Goal: Task Accomplishment & Management: Manage account settings

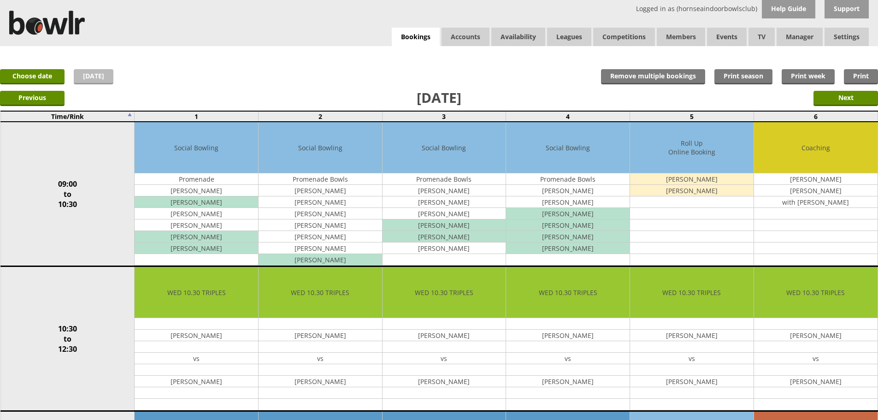
click at [107, 78] on link "[DATE]" at bounding box center [94, 76] width 40 height 15
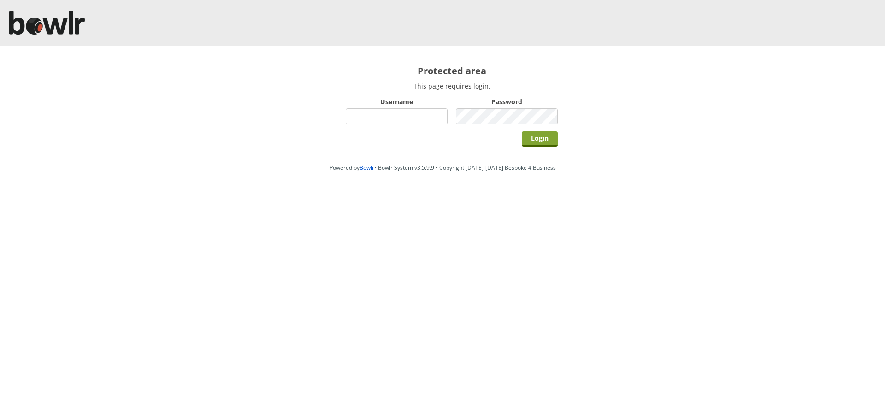
type input "hornseaindoorbowlsclub"
click at [547, 141] on input "Login" at bounding box center [540, 138] width 36 height 15
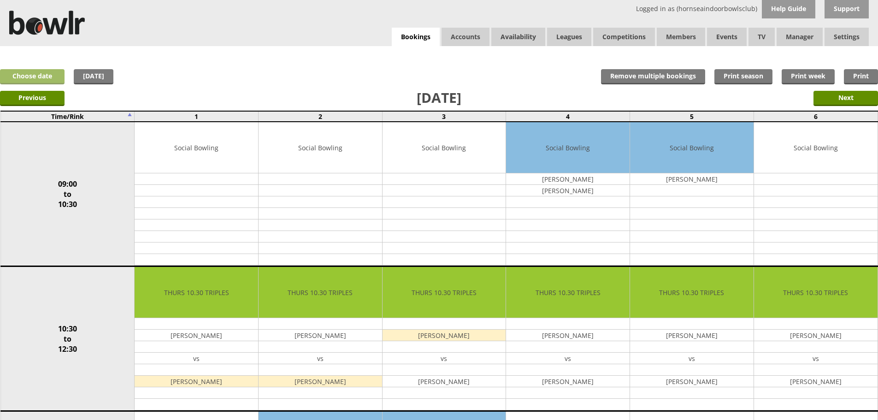
click at [54, 76] on link "Choose date" at bounding box center [32, 76] width 64 height 15
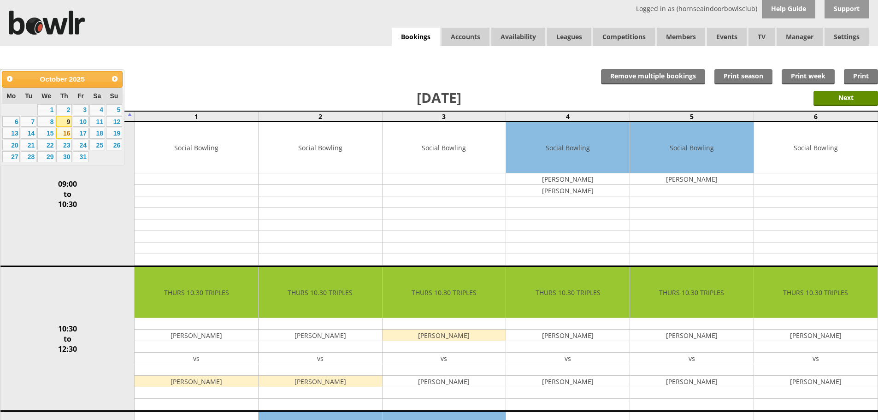
click at [65, 129] on link "16" at bounding box center [64, 133] width 16 height 11
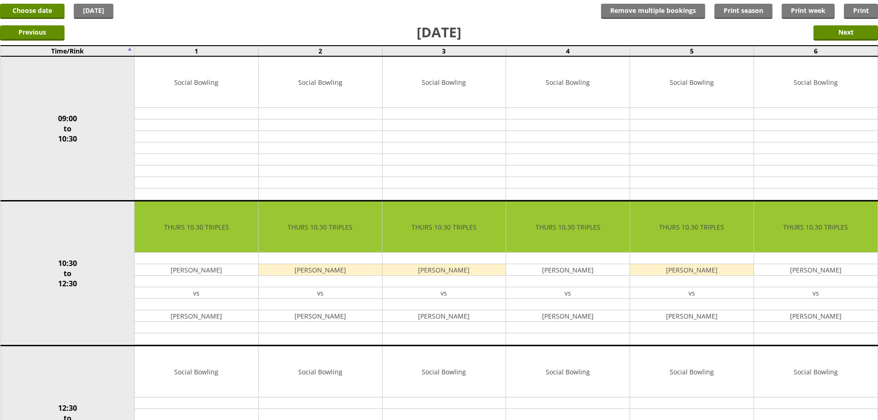
scroll to position [230, 0]
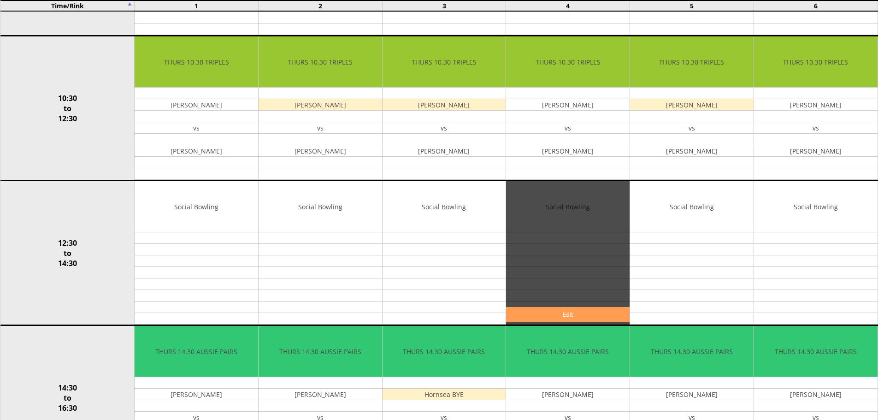
click at [575, 317] on link "Edit" at bounding box center [567, 314] width 123 height 15
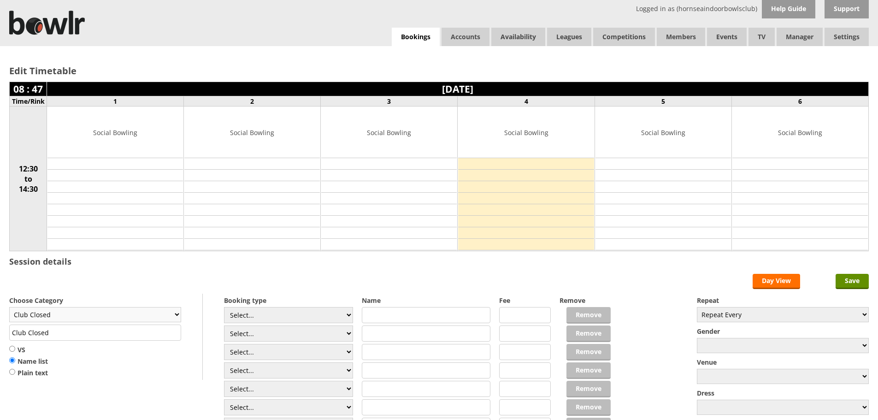
click at [153, 312] on select "Club Closed Singles League Triples League Pairs League Friendly Social Bowling …" at bounding box center [95, 314] width 172 height 15
select select "132"
click at [9, 307] on select "Club Closed Singles League Triples League Pairs League Friendly Social Bowling …" at bounding box center [95, 314] width 172 height 15
type input "Social Bowling"
click at [243, 316] on select "Select... Club Competition (Member) Club Competition (Visitor) National (Member…" at bounding box center [288, 315] width 129 height 16
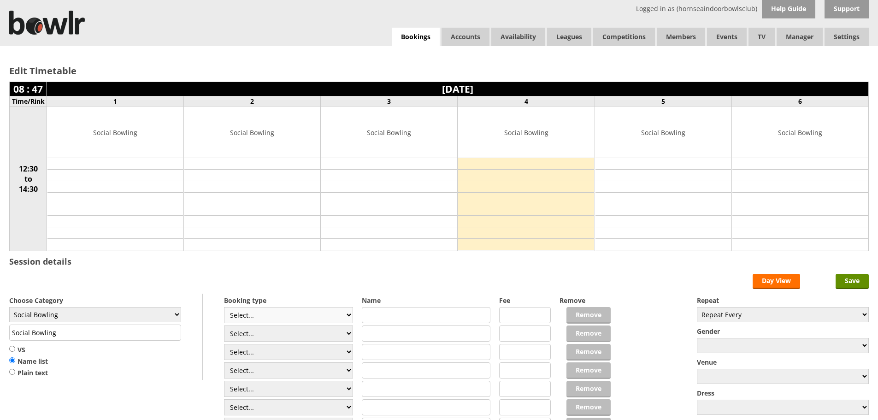
select select "1_50"
click at [224, 307] on select "Select... Club Competition (Member) Club Competition (Visitor) National (Member…" at bounding box center [288, 315] width 129 height 16
type input "5.0000"
click at [252, 331] on select "Select... Club Competition (Member) Club Competition (Visitor) National (Member…" at bounding box center [288, 333] width 129 height 16
select select "1_50"
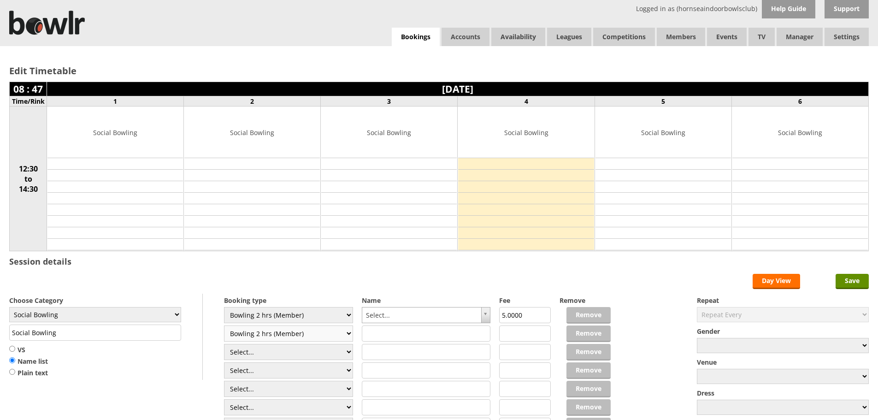
click at [224, 325] on select "Select... Club Competition (Member) Club Competition (Visitor) National (Member…" at bounding box center [288, 333] width 129 height 16
type input "5.0000"
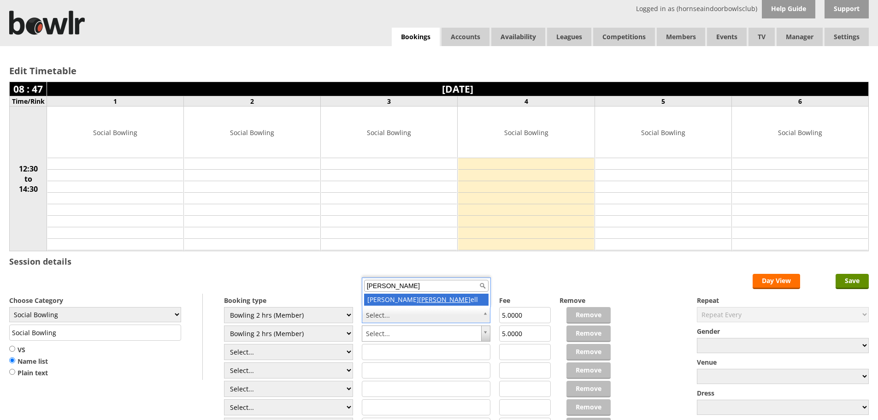
type input "murr"
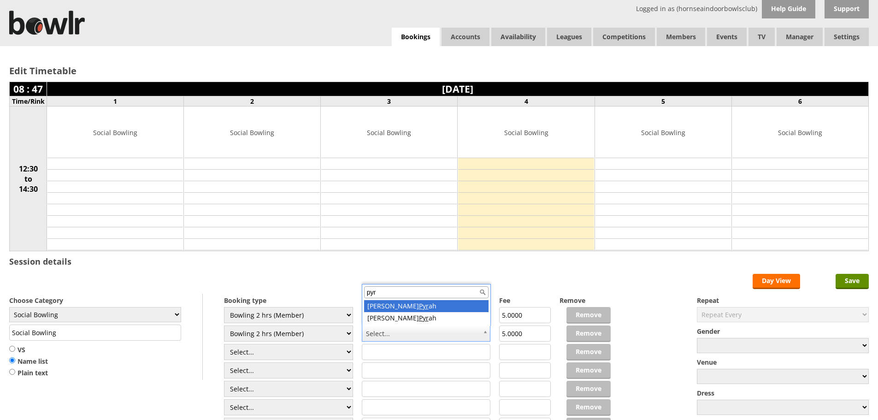
type input "pyr"
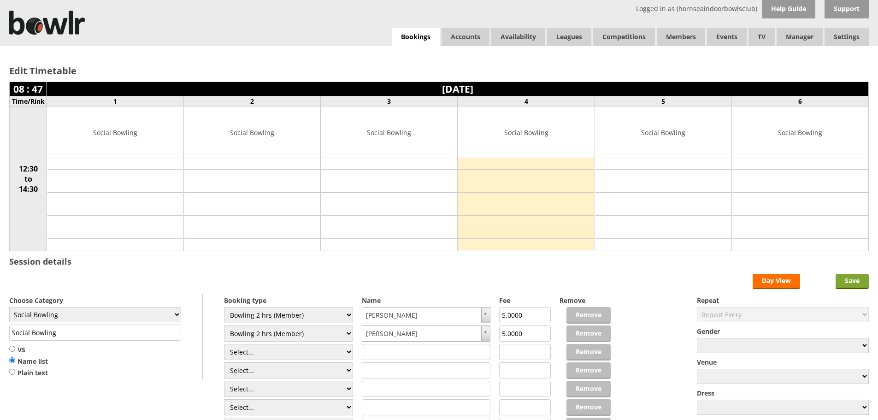
click at [853, 282] on input "Save" at bounding box center [851, 281] width 33 height 15
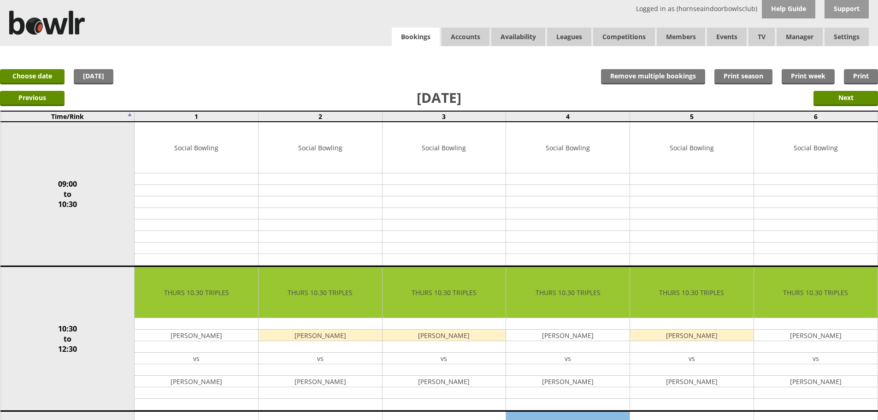
click at [425, 43] on link "Bookings" at bounding box center [416, 37] width 48 height 19
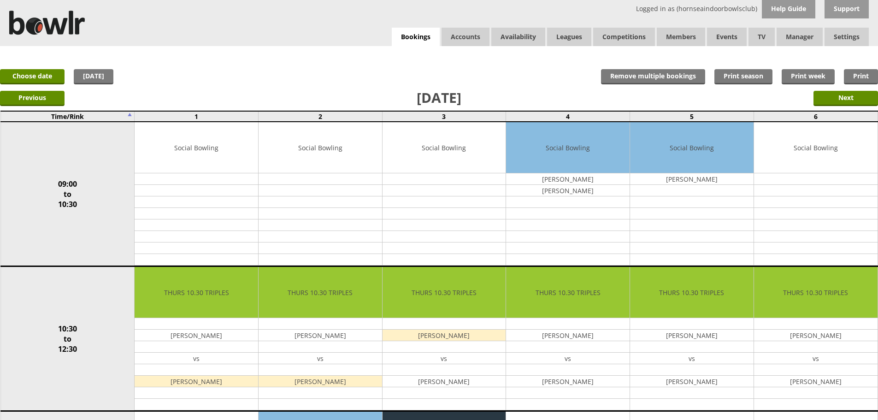
scroll to position [367, 0]
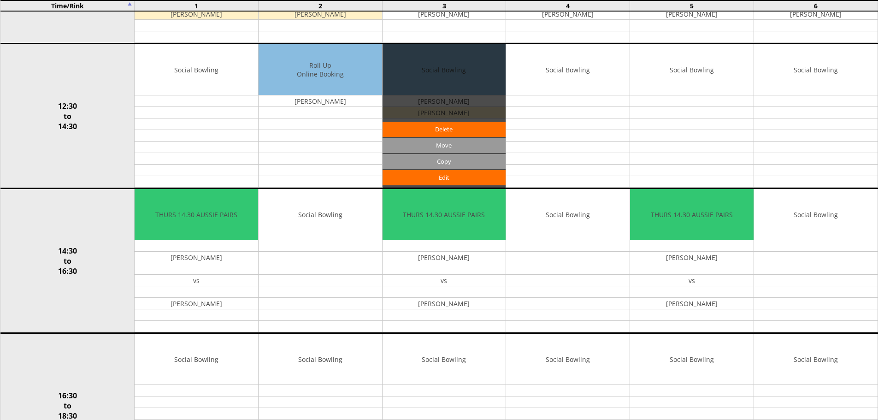
drag, startPoint x: 404, startPoint y: 55, endPoint x: 411, endPoint y: 55, distance: 6.9
click at [411, 55] on div "Edit Move Copy Delete" at bounding box center [443, 115] width 123 height 143
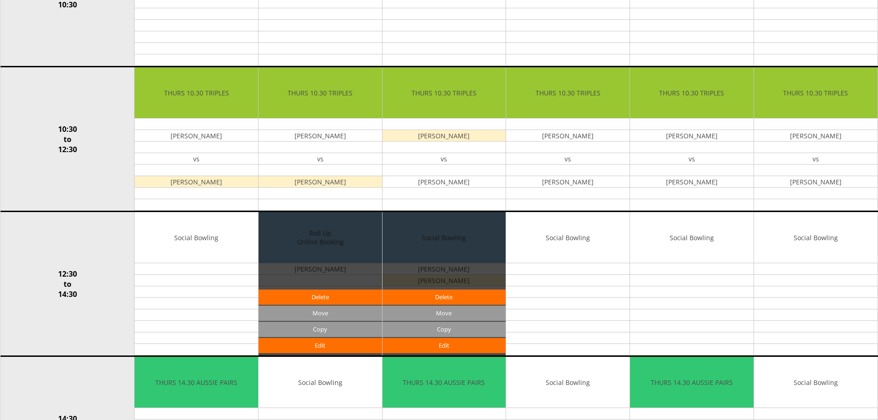
scroll to position [0, 0]
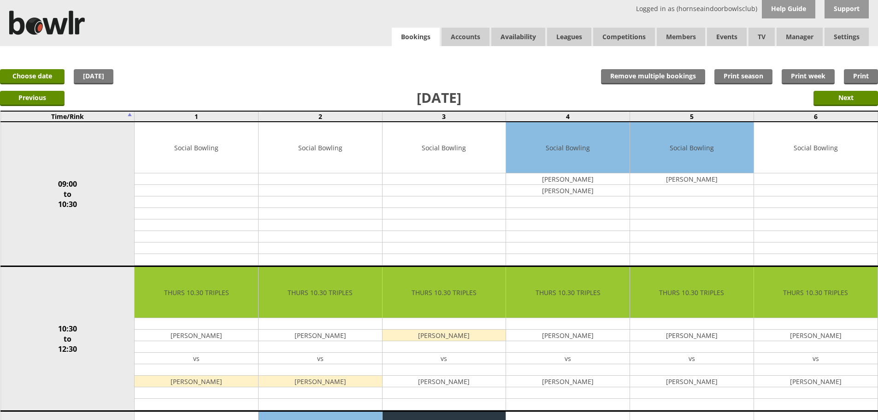
drag, startPoint x: 413, startPoint y: 21, endPoint x: 413, endPoint y: 30, distance: 8.8
click at [413, 23] on div "Logged in as (hornseaindoorbowlsclub) Help Guide Support Bookings Accounts Rink…" at bounding box center [439, 23] width 878 height 46
click at [413, 30] on link "Bookings" at bounding box center [416, 37] width 48 height 19
click at [418, 40] on link "Bookings" at bounding box center [416, 37] width 48 height 19
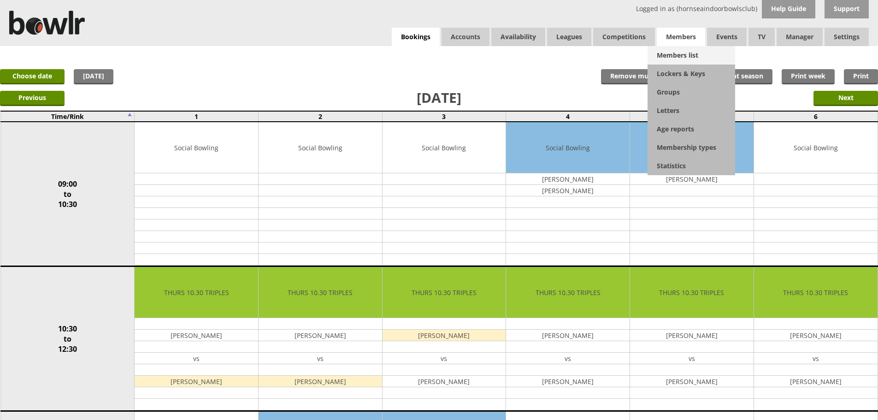
click at [673, 58] on link "Members list" at bounding box center [691, 55] width 88 height 18
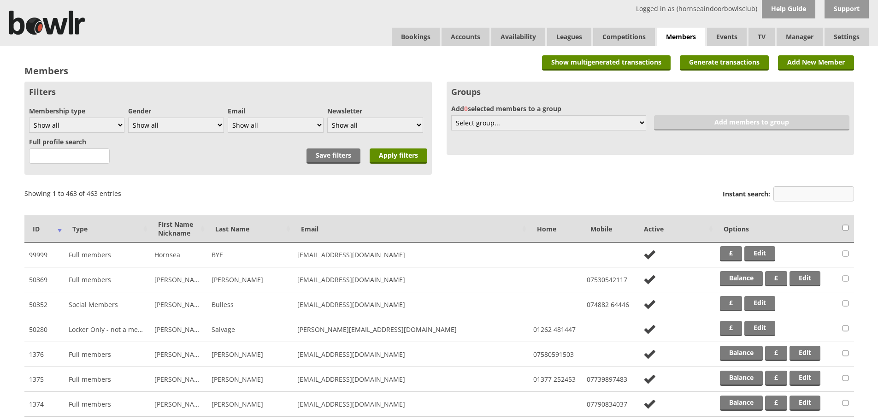
click at [814, 198] on input "Instant search:" at bounding box center [813, 193] width 81 height 15
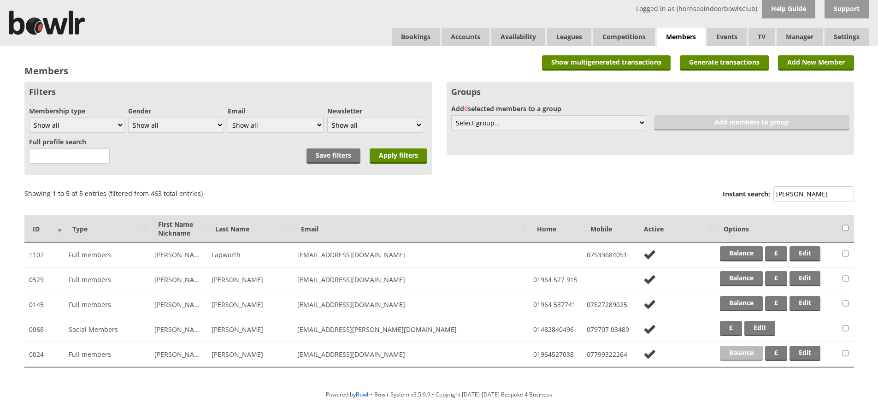
type input "[PERSON_NAME]"
click at [727, 355] on link "Balance" at bounding box center [741, 353] width 43 height 15
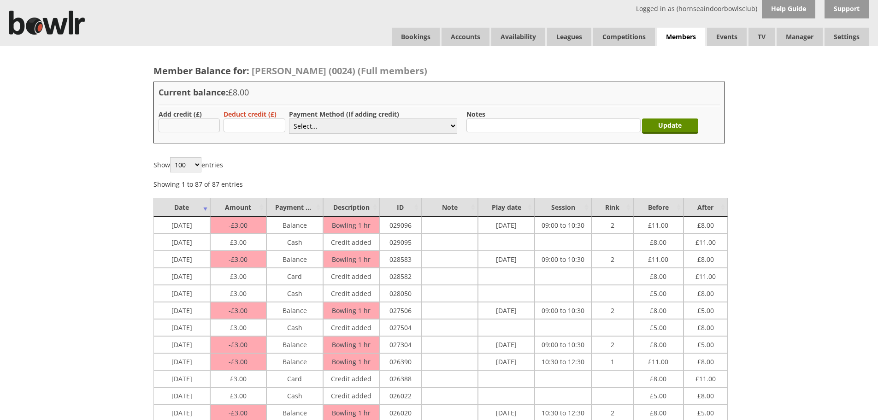
click at [190, 120] on input "text" at bounding box center [189, 125] width 62 height 14
type input "3.00"
click at [306, 126] on select "Select... Cash Card Cheque Bank Transfer Other Member Card Gift Voucher Balance" at bounding box center [373, 125] width 168 height 15
select select "1"
click at [289, 118] on select "Select... Cash Card Cheque Bank Transfer Other Member Card Gift Voucher Balance" at bounding box center [373, 125] width 168 height 15
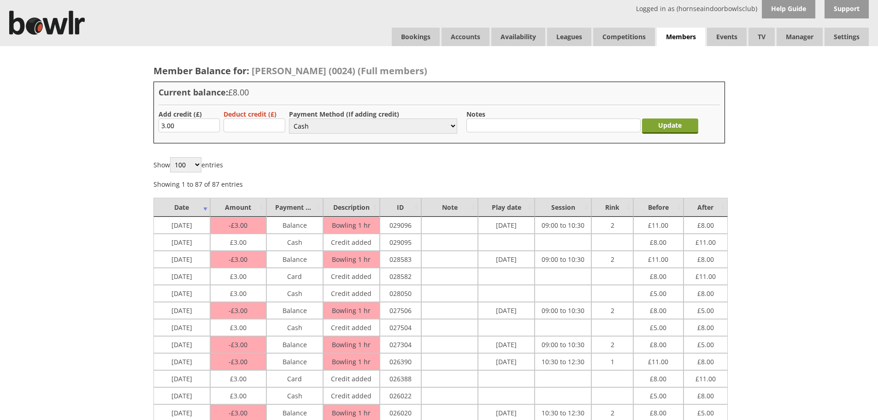
click at [656, 127] on input "Update" at bounding box center [670, 125] width 56 height 15
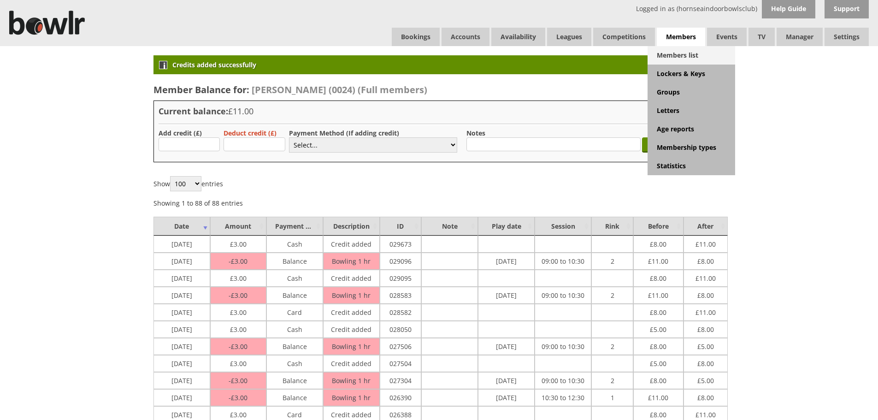
click at [684, 49] on link "Members list" at bounding box center [691, 55] width 88 height 18
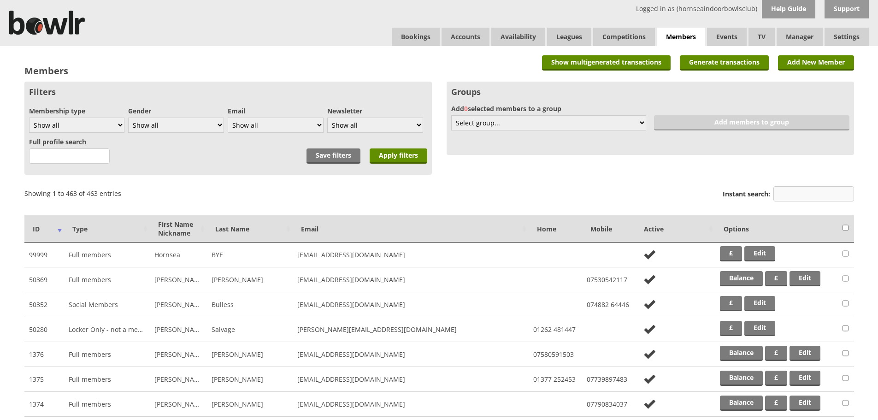
click at [795, 192] on input "Instant search:" at bounding box center [813, 193] width 81 height 15
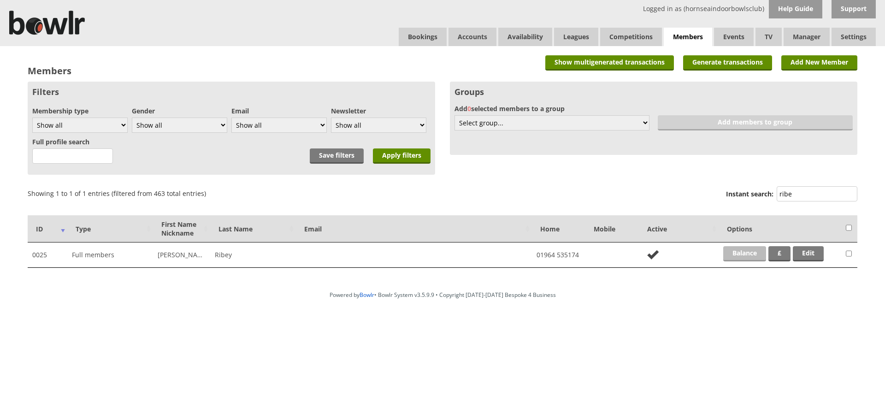
type input "ribe"
click at [743, 252] on link "Balance" at bounding box center [744, 253] width 43 height 15
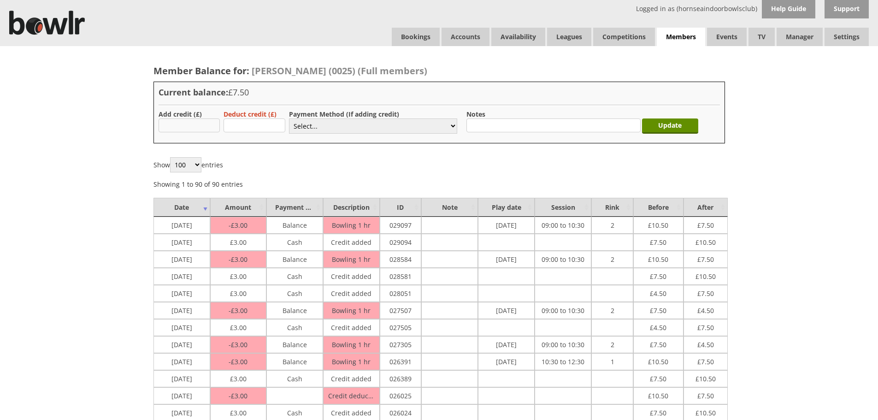
click at [171, 123] on input "text" at bounding box center [189, 125] width 62 height 14
type input "3.00"
click at [325, 128] on select "Select... Cash Card Cheque Bank Transfer Other Member Card Gift Voucher Balance" at bounding box center [373, 125] width 168 height 15
select select "1"
click at [289, 118] on select "Select... Cash Card Cheque Bank Transfer Other Member Card Gift Voucher Balance" at bounding box center [373, 125] width 168 height 15
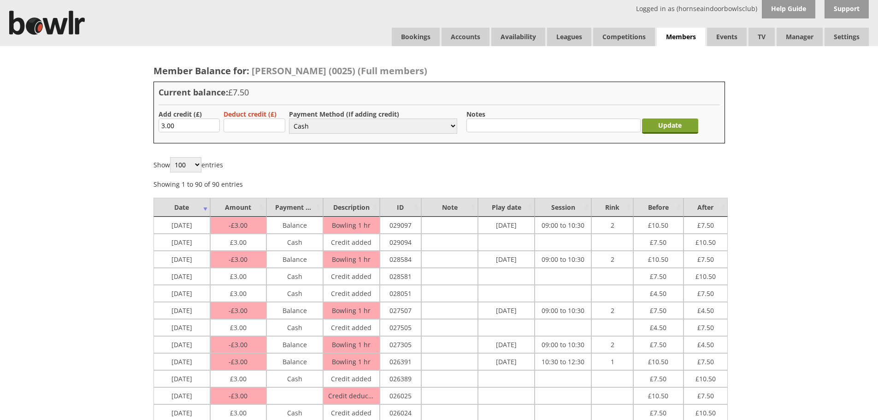
click at [657, 123] on input "Update" at bounding box center [670, 125] width 56 height 15
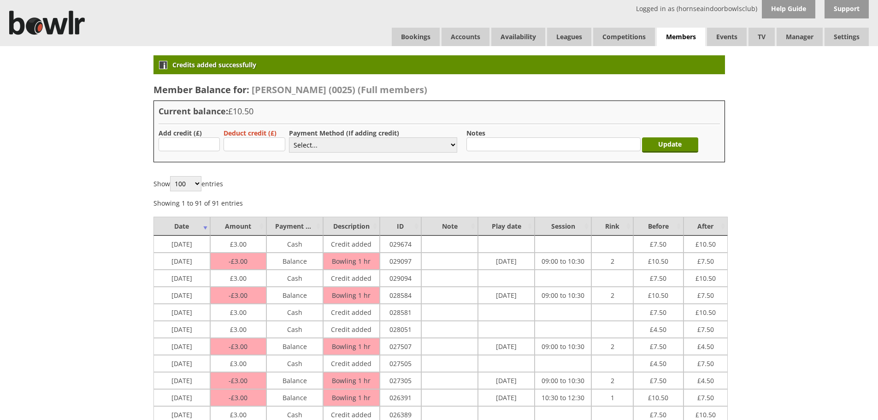
click at [405, 24] on div "Logged in as (hornseaindoorbowlsclub) Help Guide Support Bookings Accounts Rink…" at bounding box center [439, 23] width 878 height 46
click at [406, 31] on link "Bookings" at bounding box center [416, 37] width 48 height 18
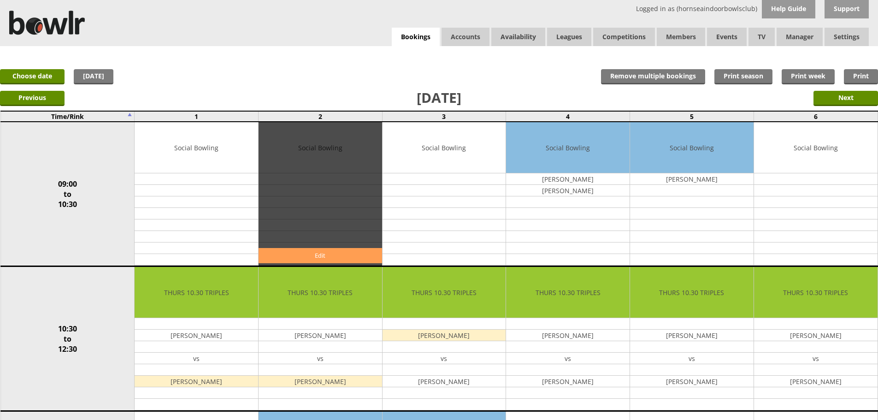
click at [315, 254] on link "Edit" at bounding box center [319, 255] width 123 height 15
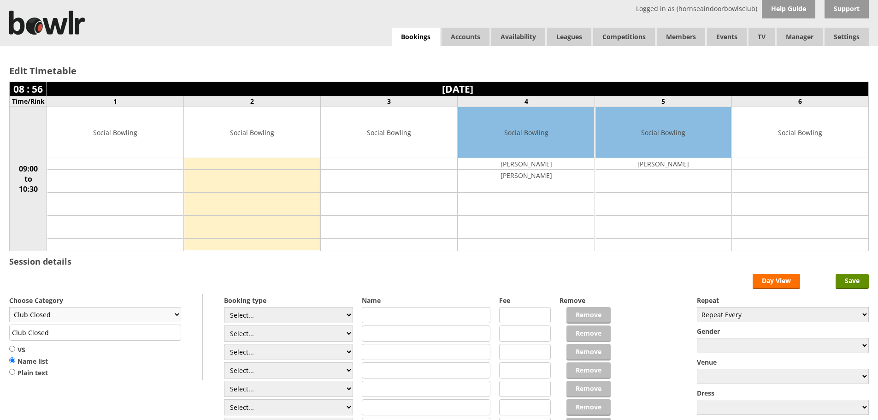
click at [163, 311] on select "Club Closed Singles League Triples League Pairs League Friendly Social Bowling …" at bounding box center [95, 314] width 172 height 15
select select "132"
click at [9, 307] on select "Club Closed Singles League Triples League Pairs League Friendly Social Bowling …" at bounding box center [95, 314] width 172 height 15
type input "Social Bowling"
click at [269, 316] on select "Select... Club Competition (Member) Club Competition (Visitor) National (Member…" at bounding box center [288, 315] width 129 height 16
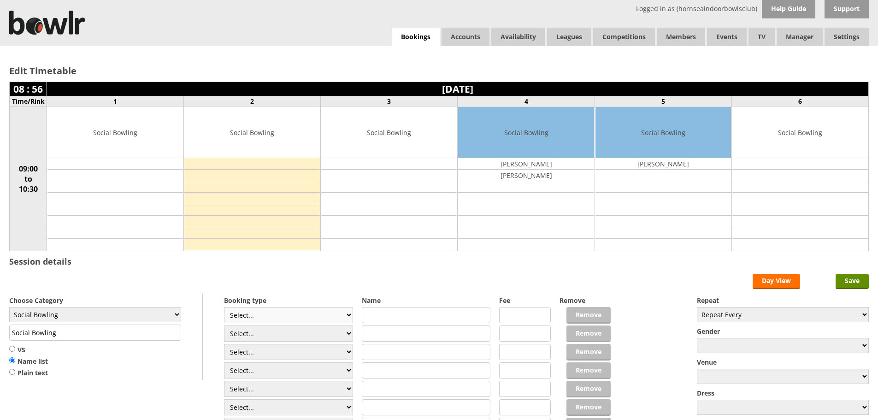
select select "1_54"
click at [224, 307] on select "Select... Club Competition (Member) Club Competition (Visitor) National (Member…" at bounding box center [288, 315] width 129 height 16
type input "3.0000"
drag, startPoint x: 268, startPoint y: 332, endPoint x: 266, endPoint y: 325, distance: 6.8
click at [268, 332] on select "Select... Club Competition (Member) Club Competition (Visitor) National (Member…" at bounding box center [288, 333] width 129 height 16
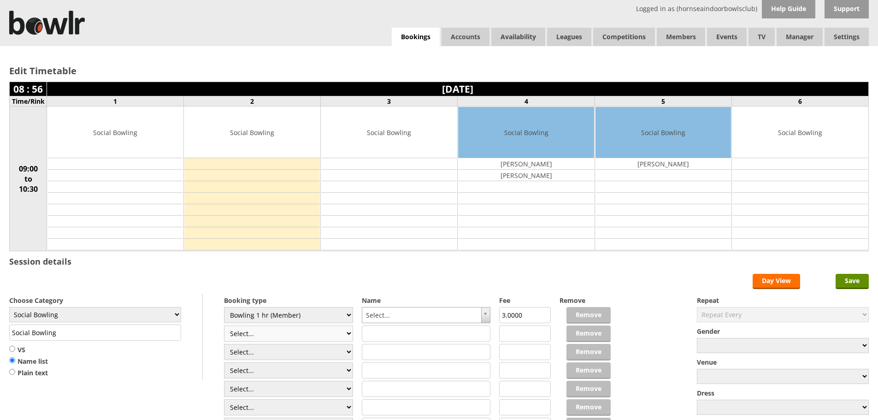
select select "1_54"
click at [224, 325] on select "Select... Club Competition (Member) Club Competition (Visitor) National (Member…" at bounding box center [288, 333] width 129 height 16
type input "3.0000"
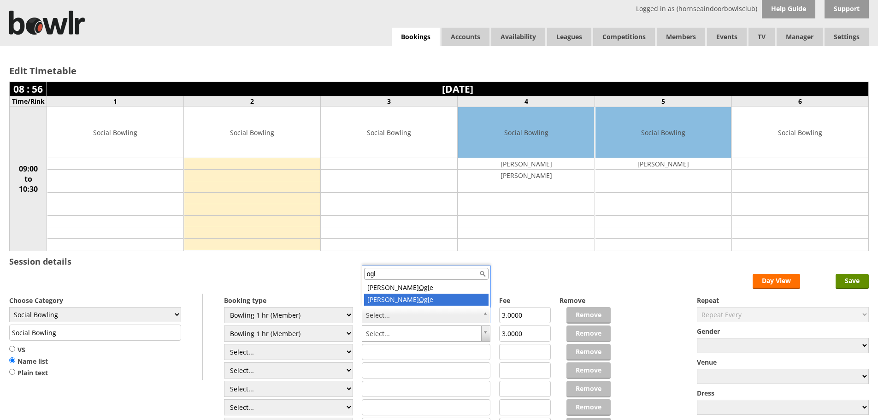
type input "ogl"
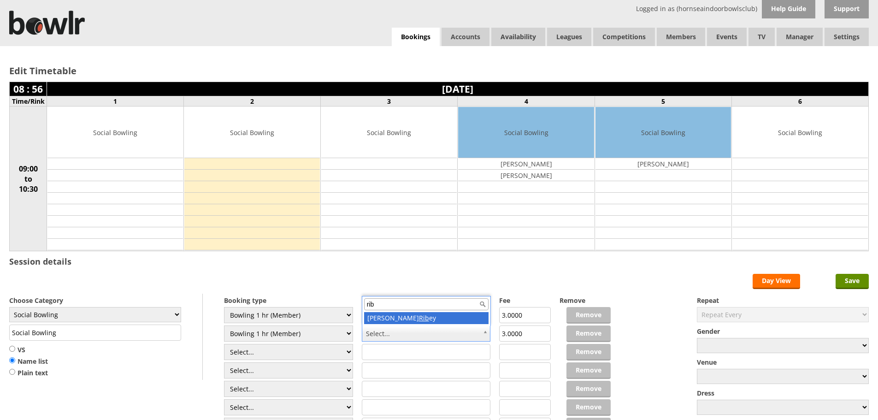
type input "rib"
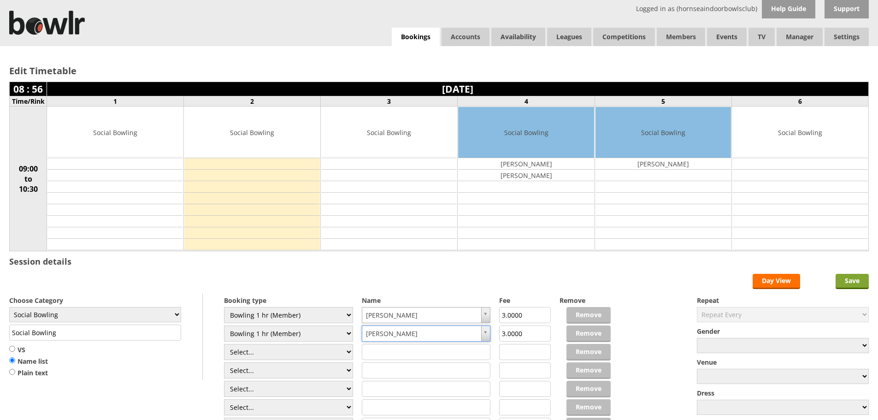
click at [842, 281] on input "Save" at bounding box center [851, 281] width 33 height 15
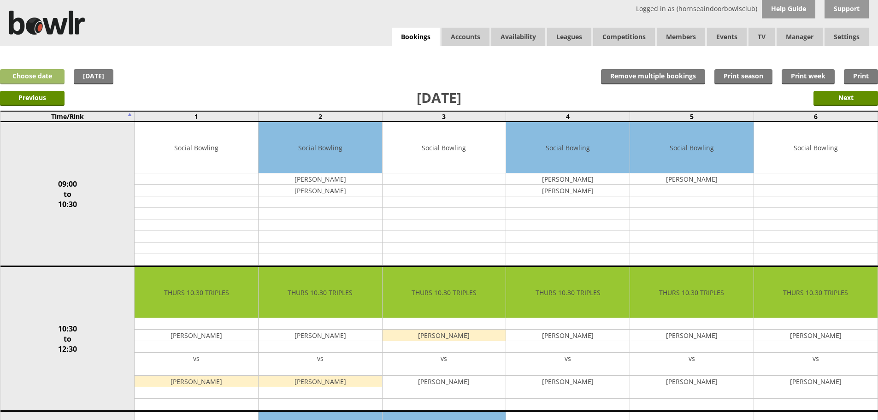
click at [55, 70] on link "Choose date" at bounding box center [32, 76] width 64 height 15
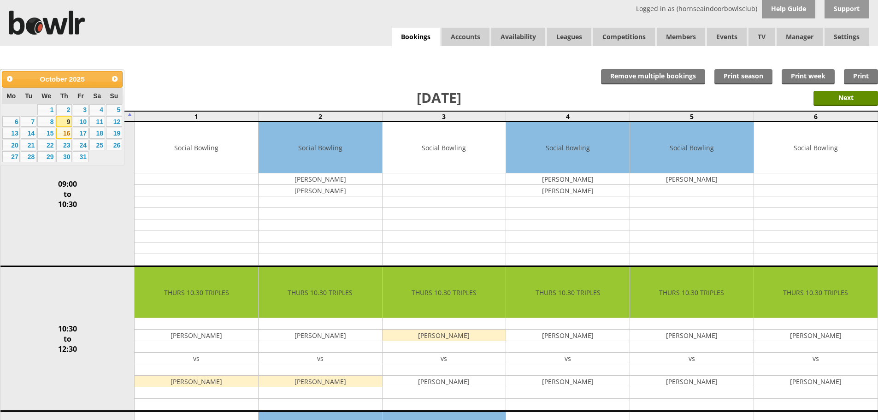
click at [67, 130] on link "16" at bounding box center [64, 133] width 16 height 11
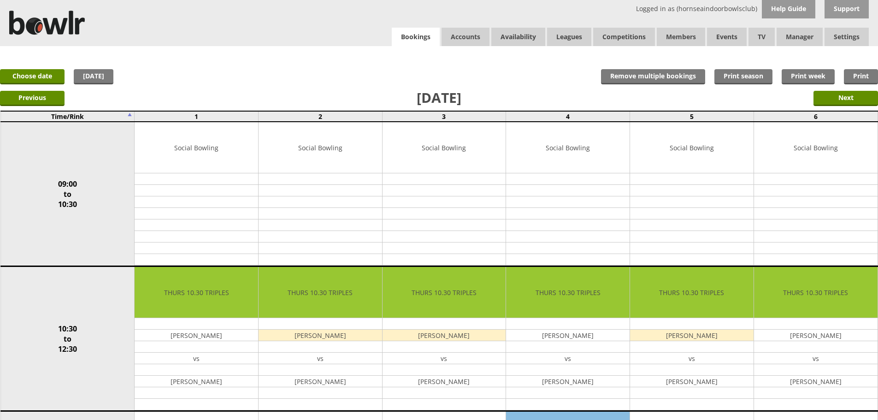
click at [416, 32] on link "Bookings" at bounding box center [416, 37] width 48 height 19
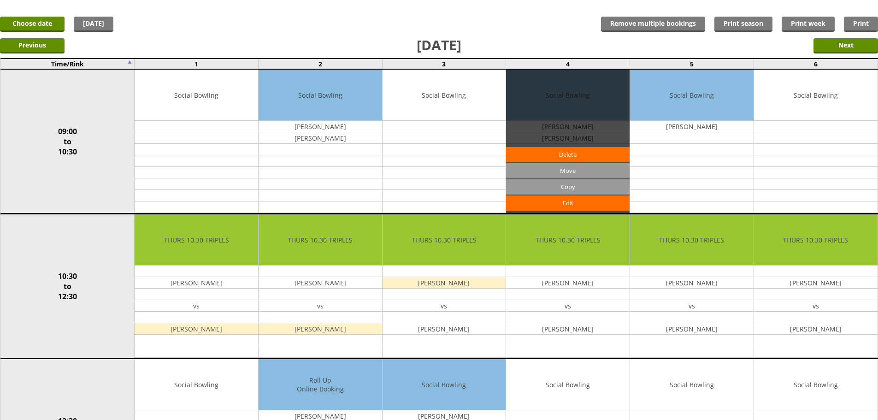
scroll to position [46, 0]
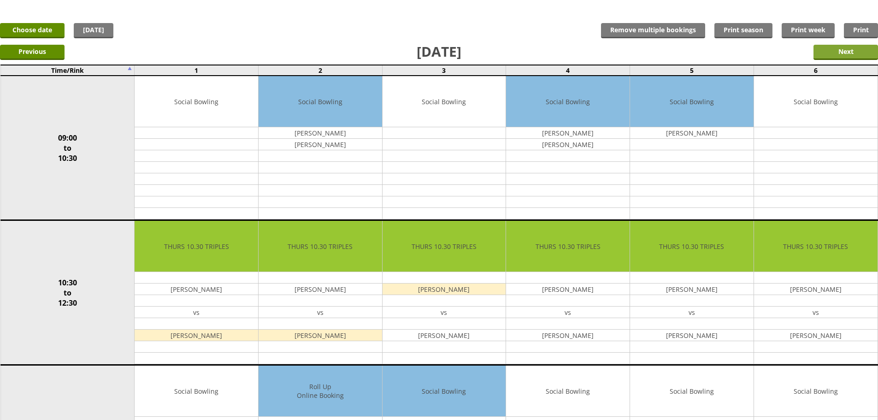
click at [856, 56] on input "Next" at bounding box center [845, 52] width 64 height 15
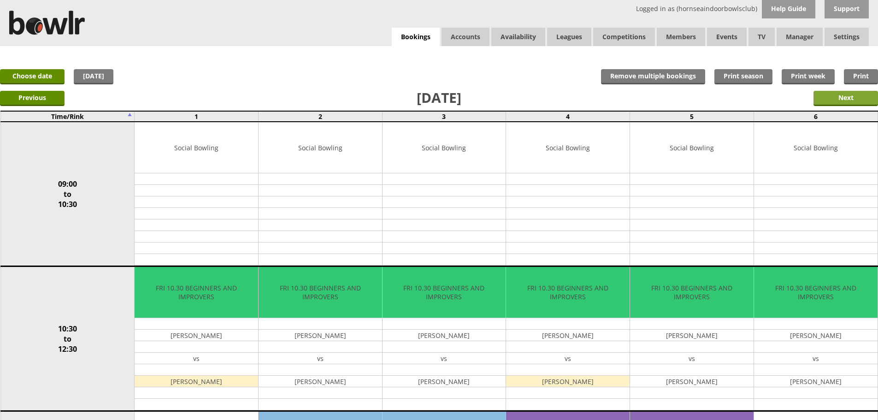
click at [863, 100] on input "Next" at bounding box center [845, 98] width 64 height 15
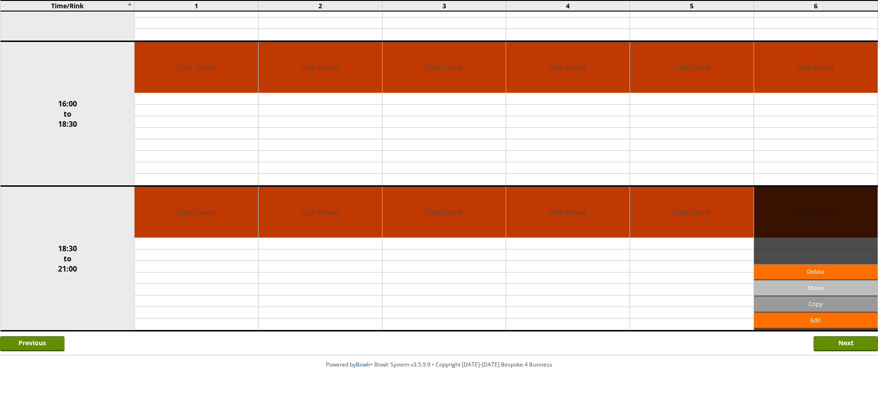
scroll to position [515, 0]
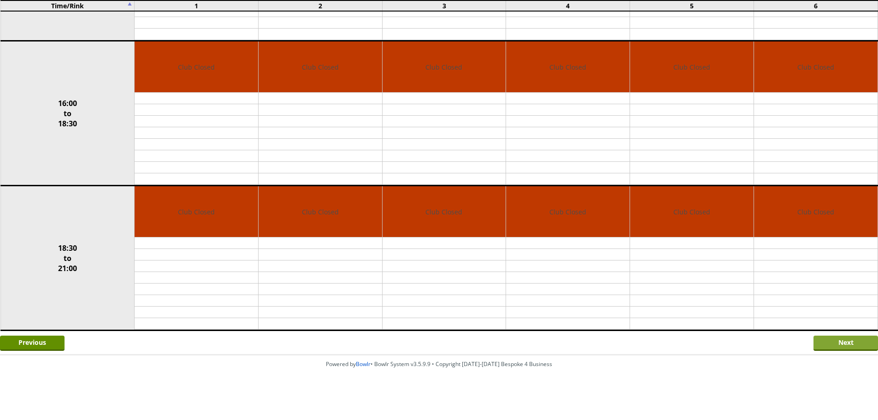
click at [834, 339] on input "Next" at bounding box center [845, 342] width 64 height 15
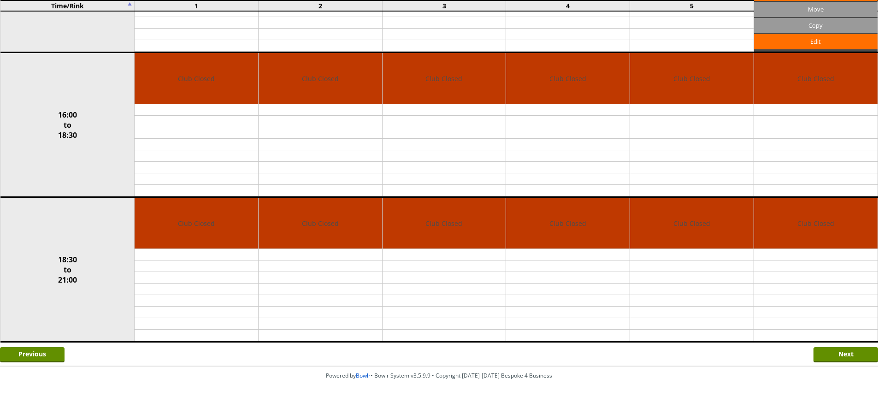
scroll to position [515, 0]
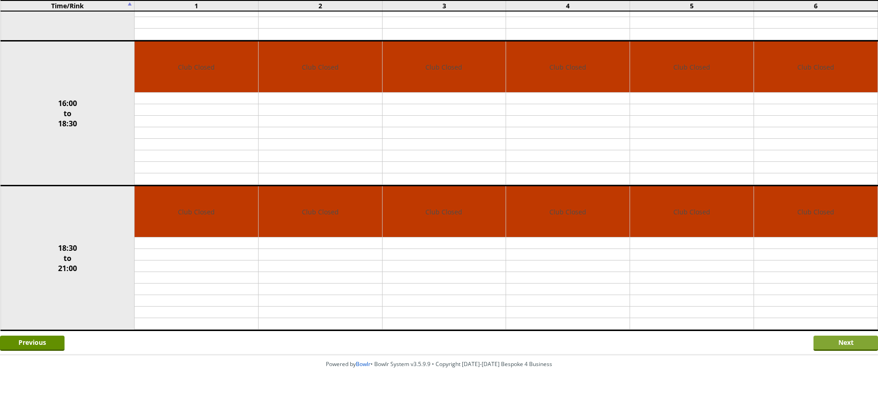
click at [829, 343] on input "Next" at bounding box center [845, 342] width 64 height 15
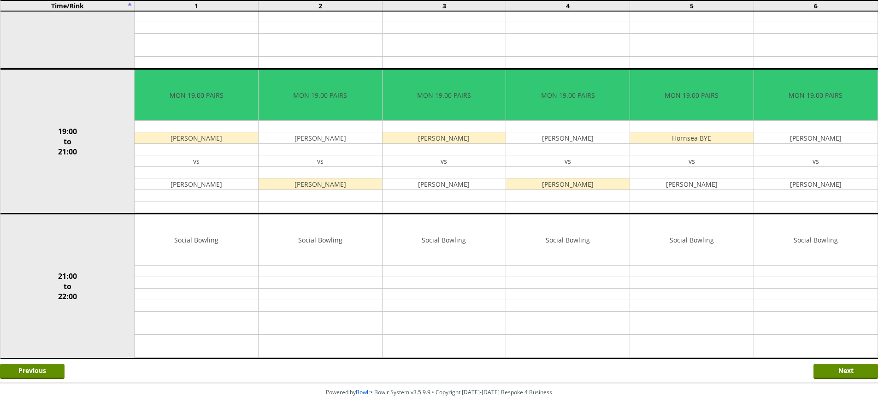
scroll to position [804, 0]
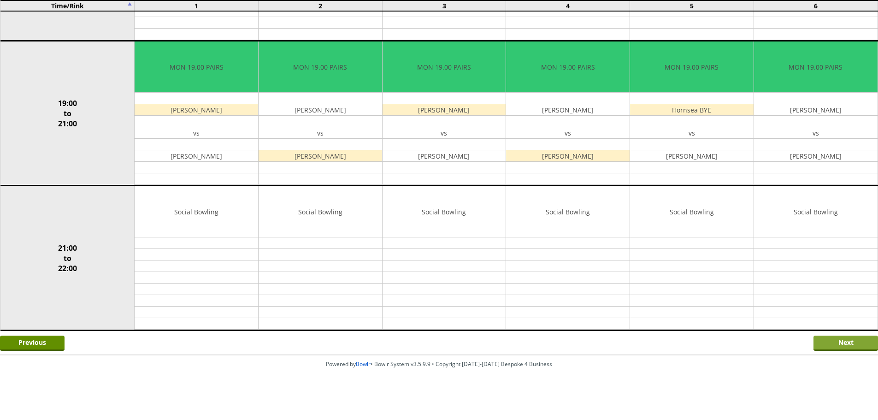
click at [851, 346] on input "Next" at bounding box center [845, 342] width 64 height 15
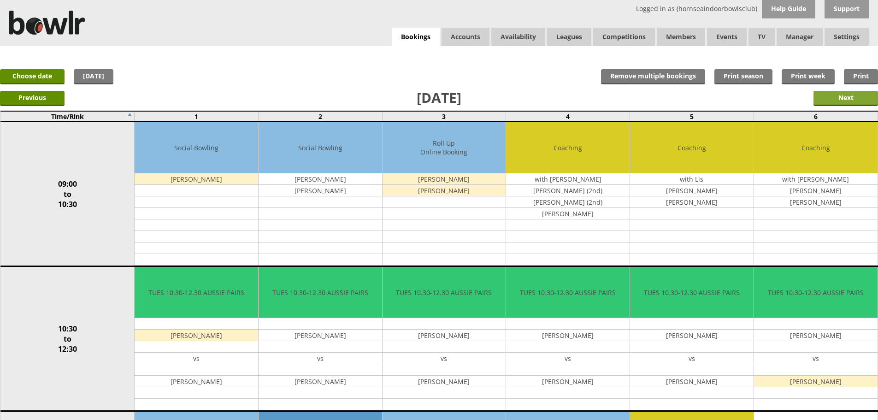
click at [838, 100] on input "Next" at bounding box center [845, 98] width 64 height 15
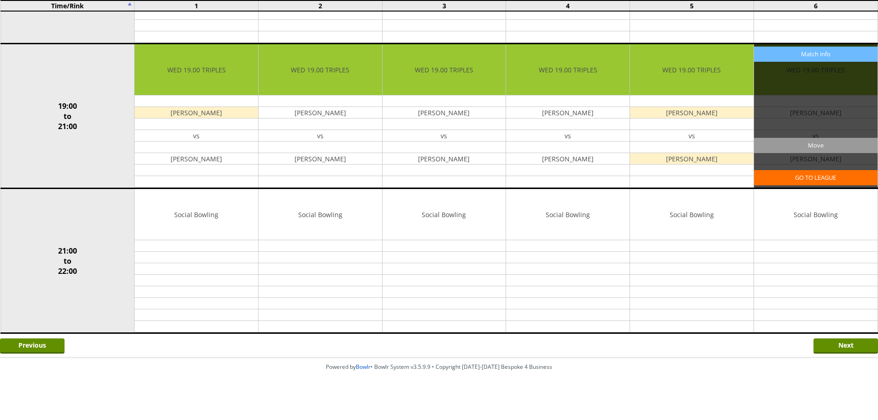
scroll to position [804, 0]
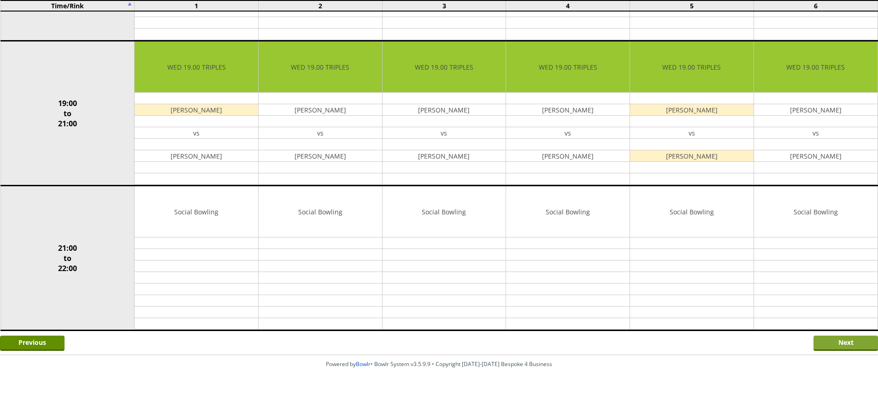
click at [842, 342] on input "Next" at bounding box center [845, 342] width 64 height 15
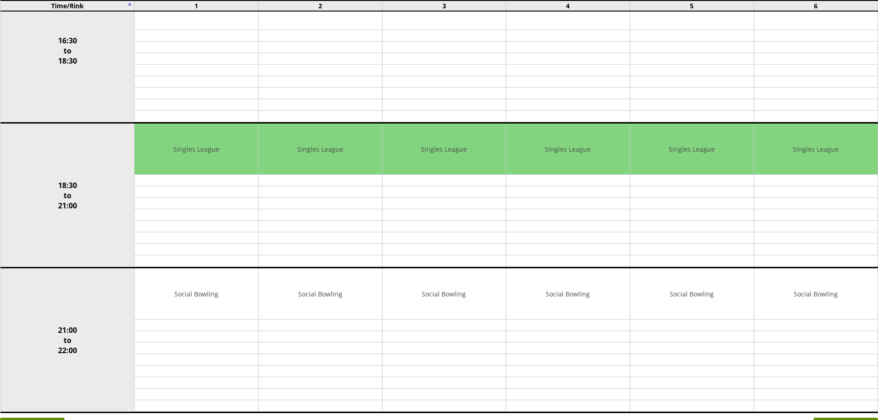
scroll to position [804, 0]
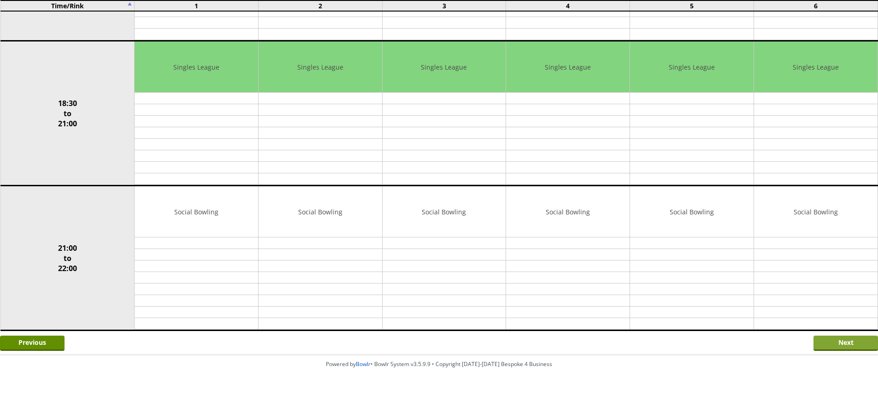
click at [827, 341] on input "Next" at bounding box center [845, 342] width 64 height 15
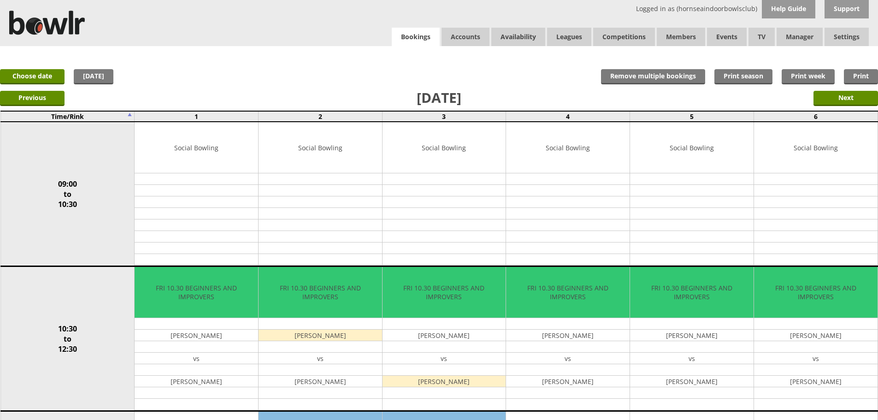
drag, startPoint x: 400, startPoint y: 24, endPoint x: 401, endPoint y: 29, distance: 5.3
click at [400, 28] on div "Logged in as (hornseaindoorbowlsclub) Help Guide Support Bookings Accounts Rink…" at bounding box center [439, 23] width 878 height 46
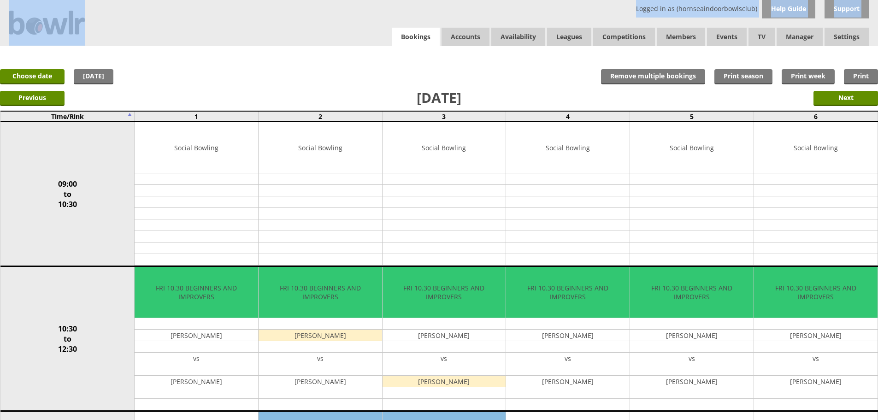
click at [403, 33] on link "Bookings" at bounding box center [416, 37] width 48 height 19
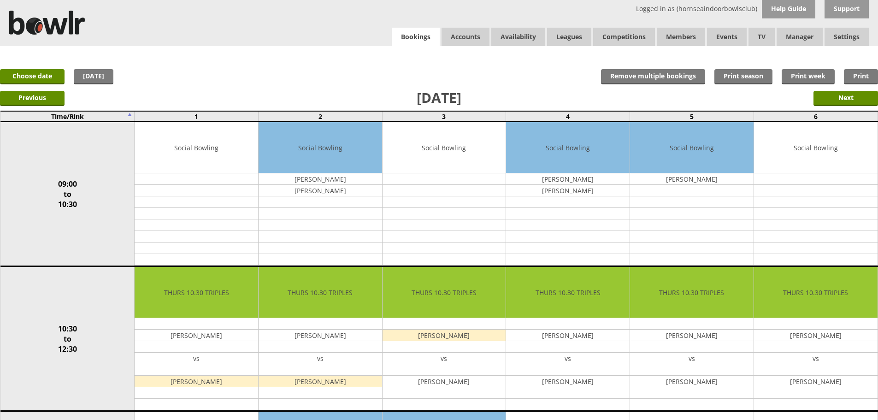
click at [413, 35] on link "Bookings" at bounding box center [416, 37] width 48 height 19
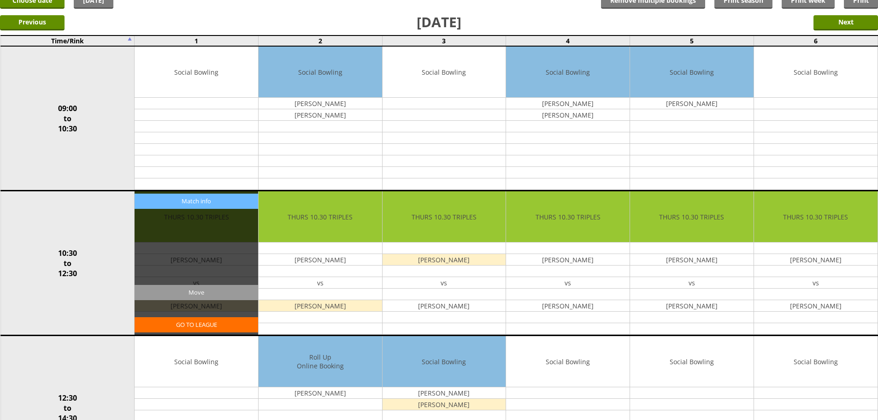
scroll to position [92, 0]
